Goal: Check status: Check status

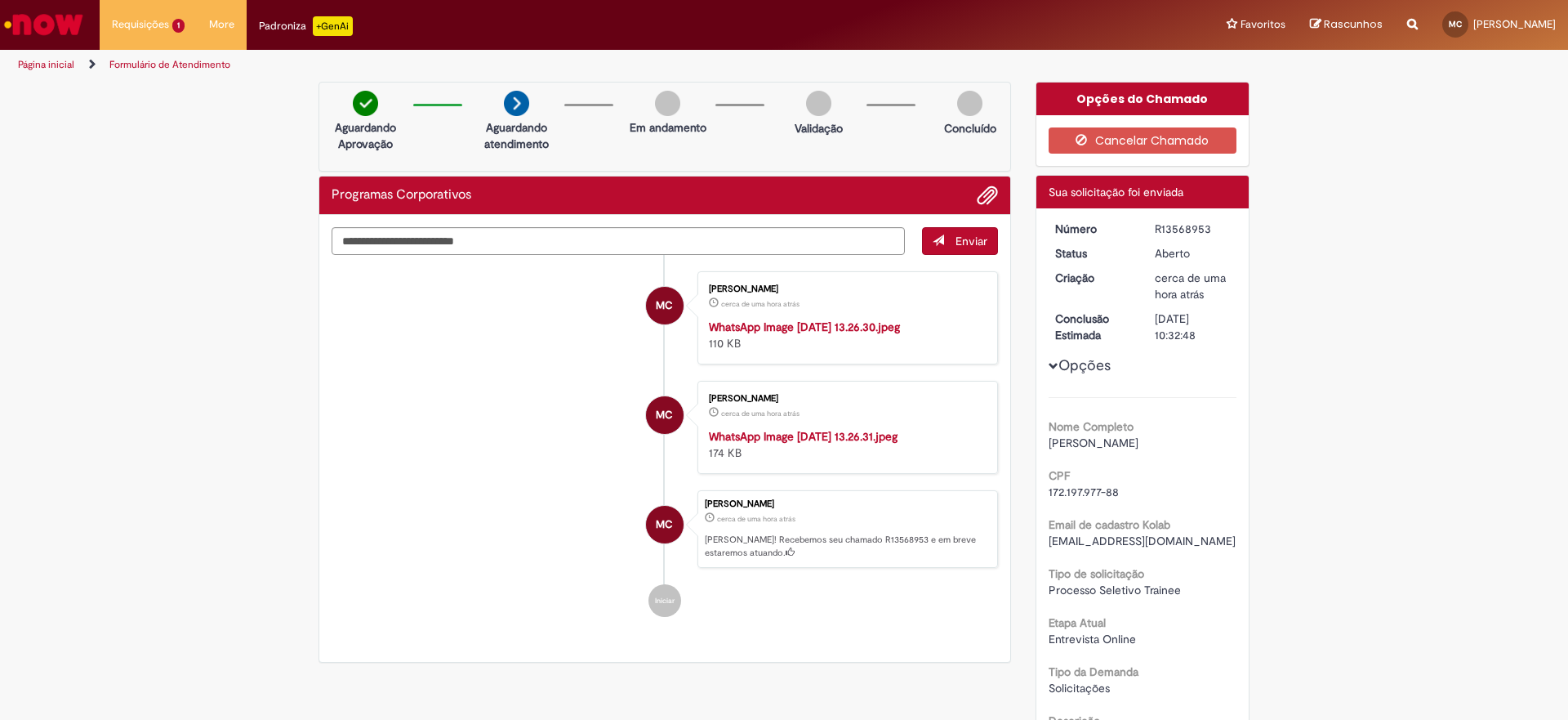
scroll to position [255, 0]
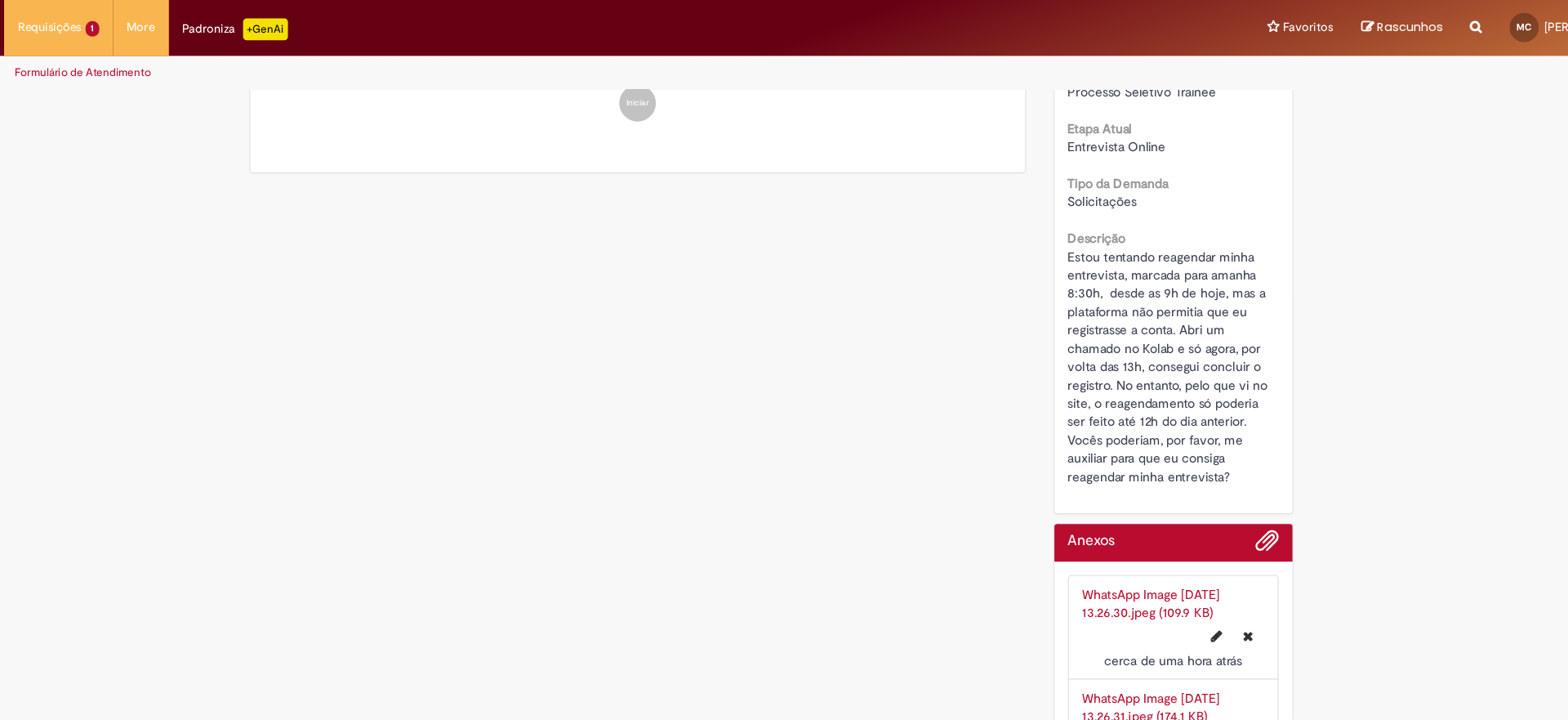
scroll to position [557, 0]
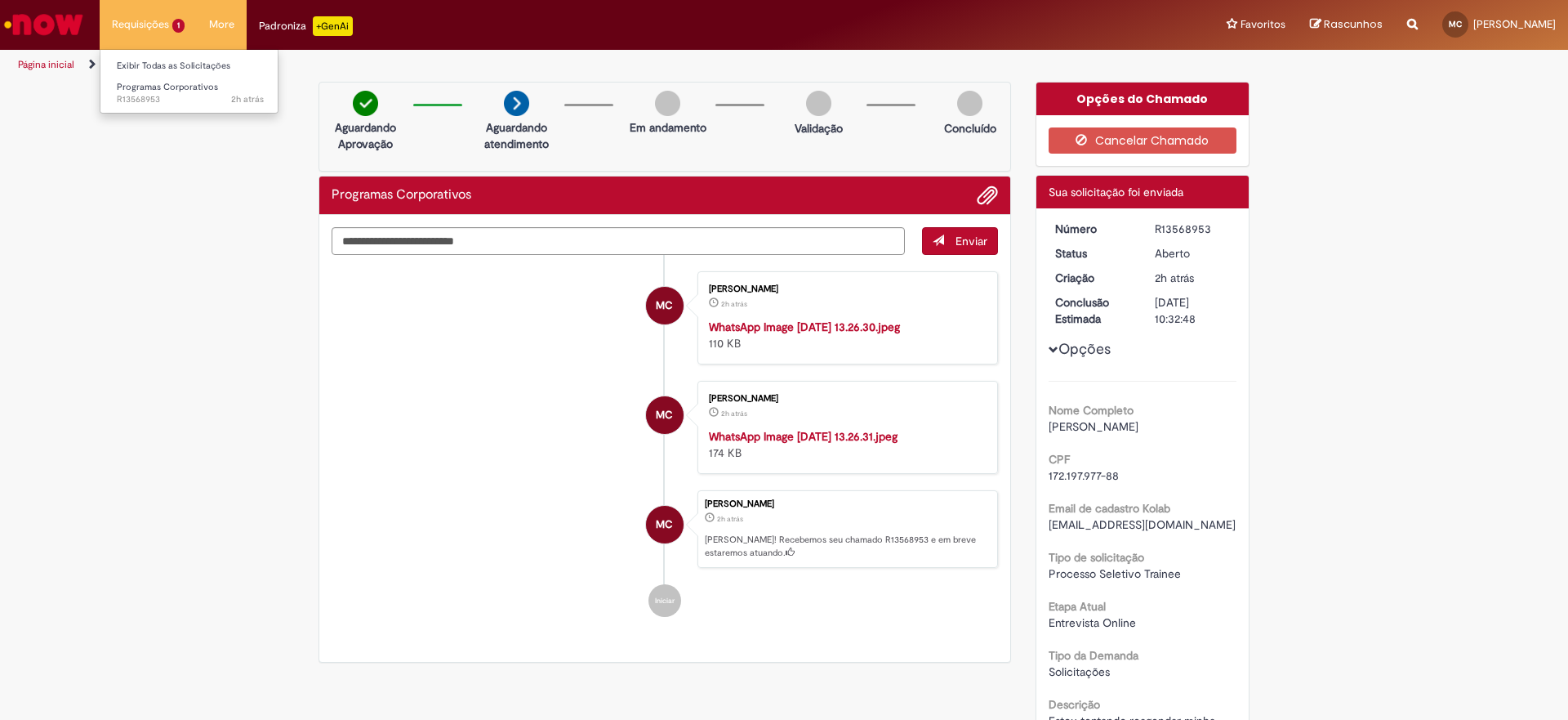
click at [175, 30] on li "Requisições 1 Exibir Todas as Solicitações Programas Corporativos 2h atrás 2 ho…" at bounding box center [148, 24] width 97 height 49
click at [178, 60] on link "Exibir Todas as Solicitações" at bounding box center [190, 65] width 179 height 18
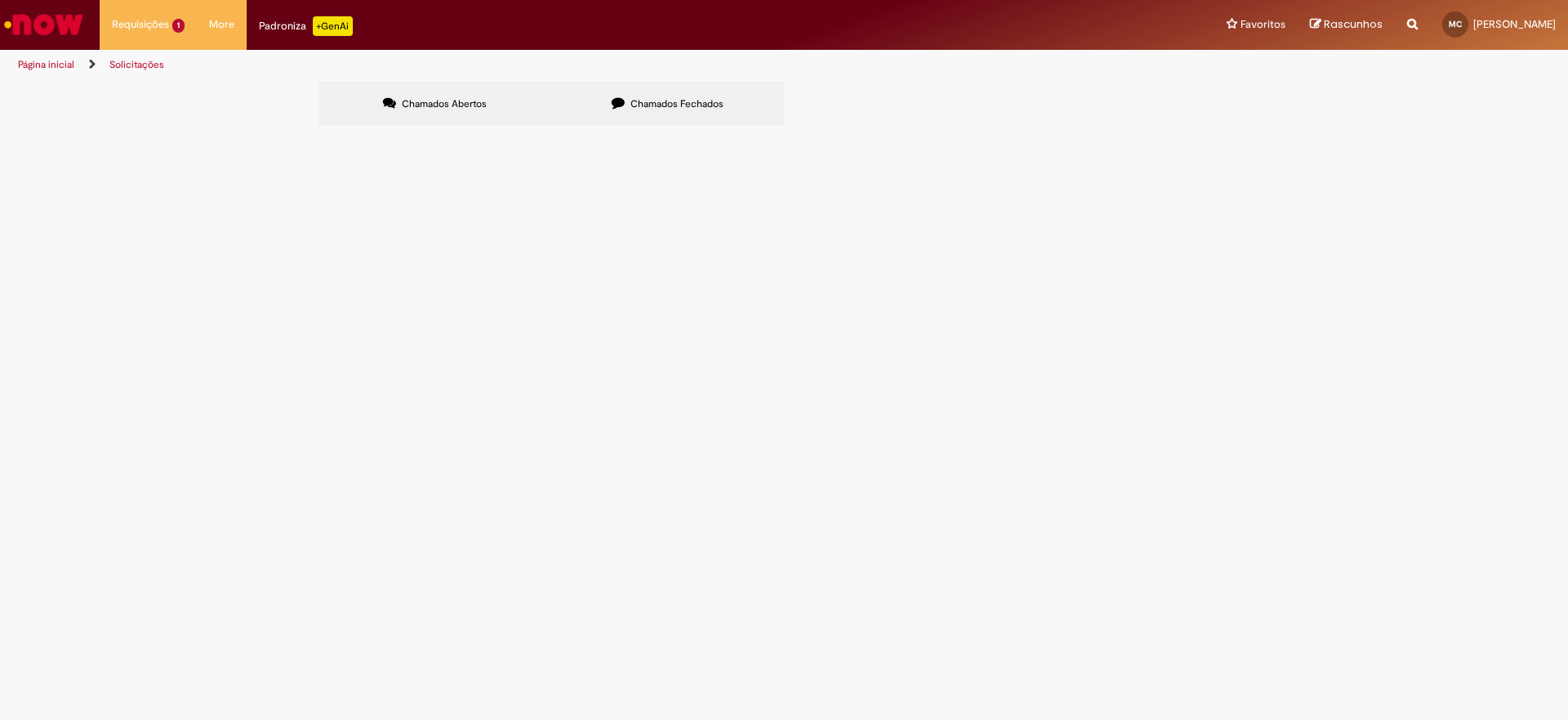
click at [0, 0] on td "Estou tentando reagendar minha entrevista, marcada para amanha 8:30h, desde as …" at bounding box center [0, 0] width 0 height 0
click at [0, 0] on div at bounding box center [0, 0] width 0 height 0
click at [0, 0] on td "R13568953" at bounding box center [0, 0] width 0 height 0
click at [0, 0] on td "Aberto" at bounding box center [0, 0] width 0 height 0
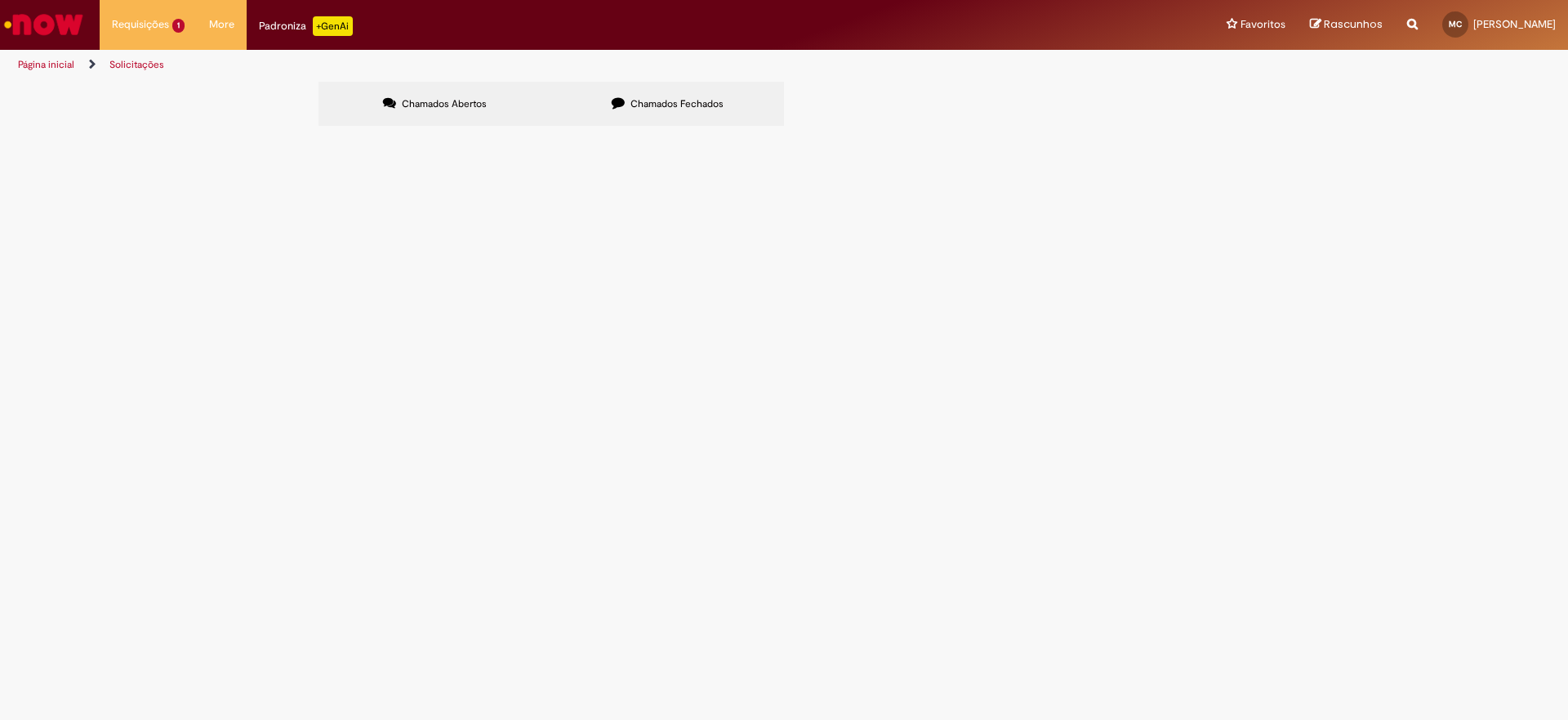
click at [0, 0] on span "Aberto" at bounding box center [0, 0] width 0 height 0
click at [0, 0] on button at bounding box center [0, 0] width 0 height 0
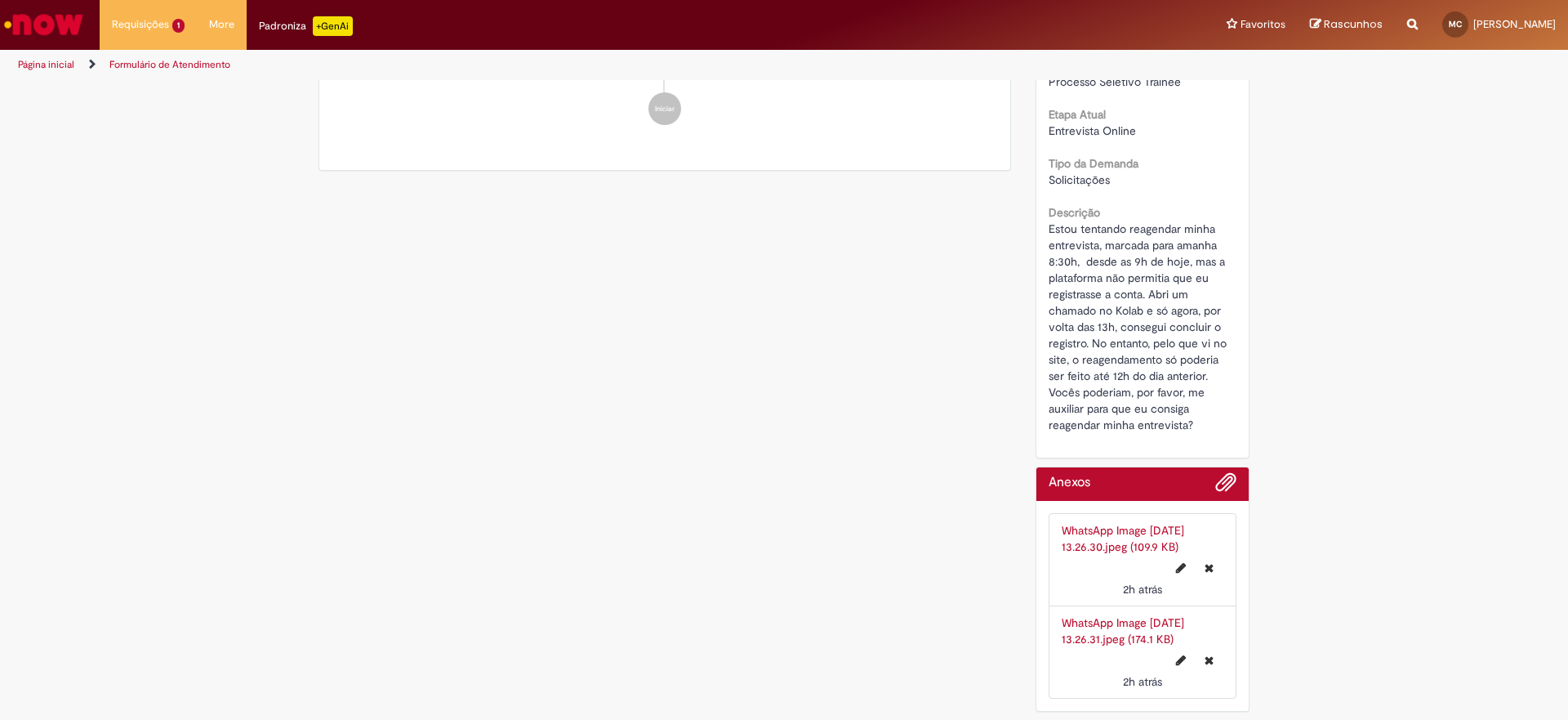
scroll to position [871, 0]
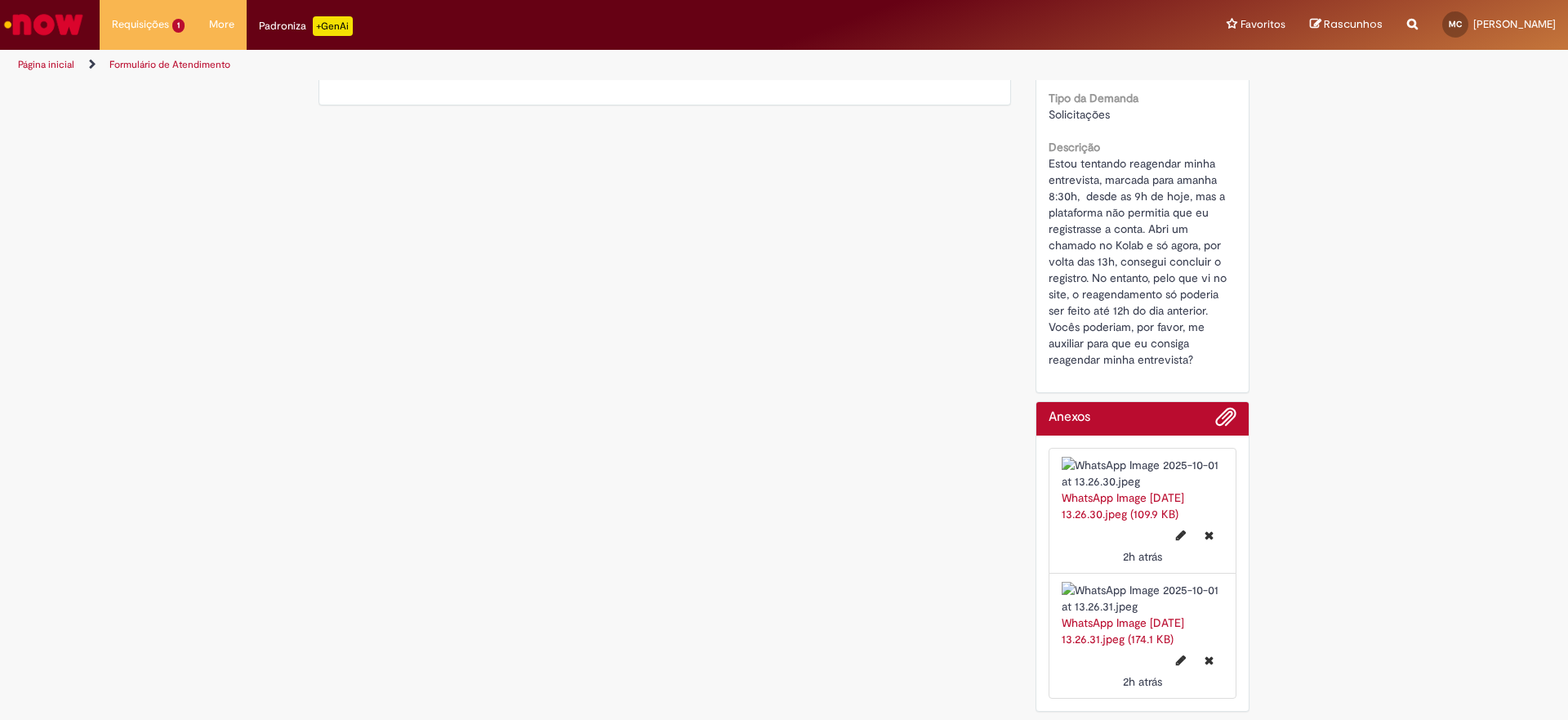
click at [1136, 582] on img at bounding box center [1143, 598] width 163 height 33
